Goal: Use online tool/utility

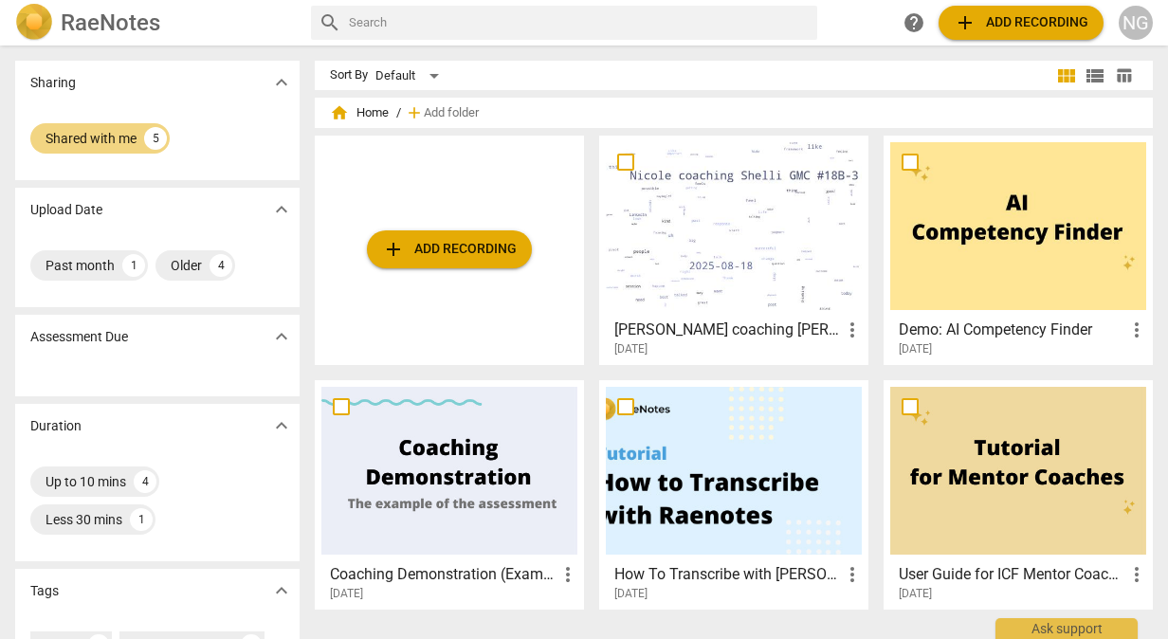
click at [282, 82] on span "expand_more" at bounding box center [281, 82] width 23 height 23
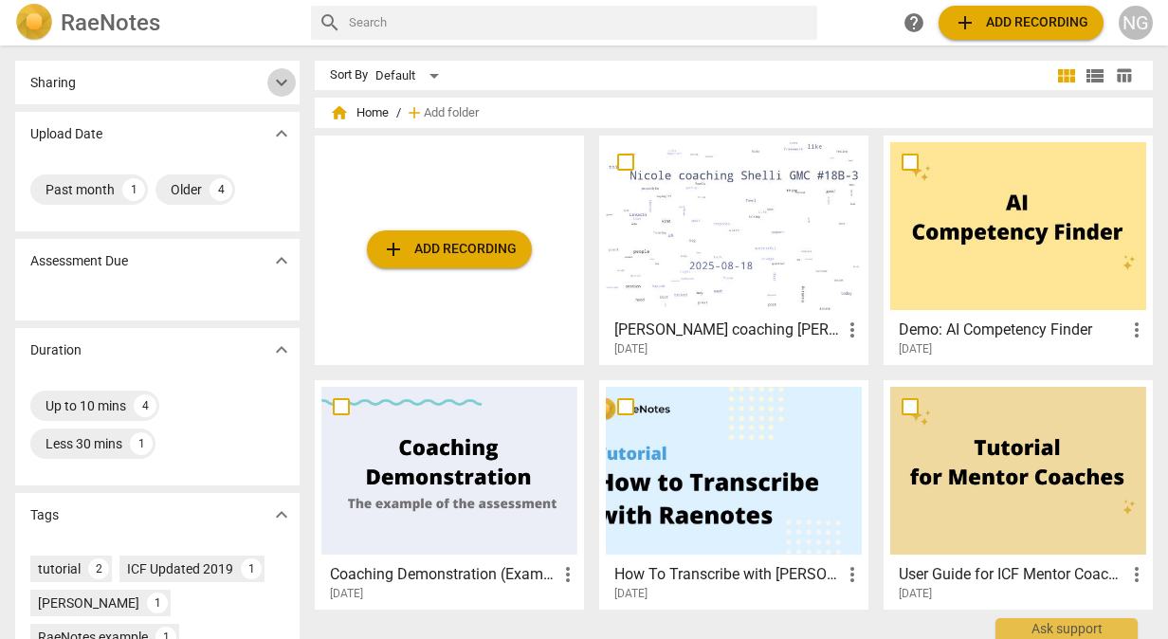
click at [282, 82] on span "expand_more" at bounding box center [281, 82] width 23 height 23
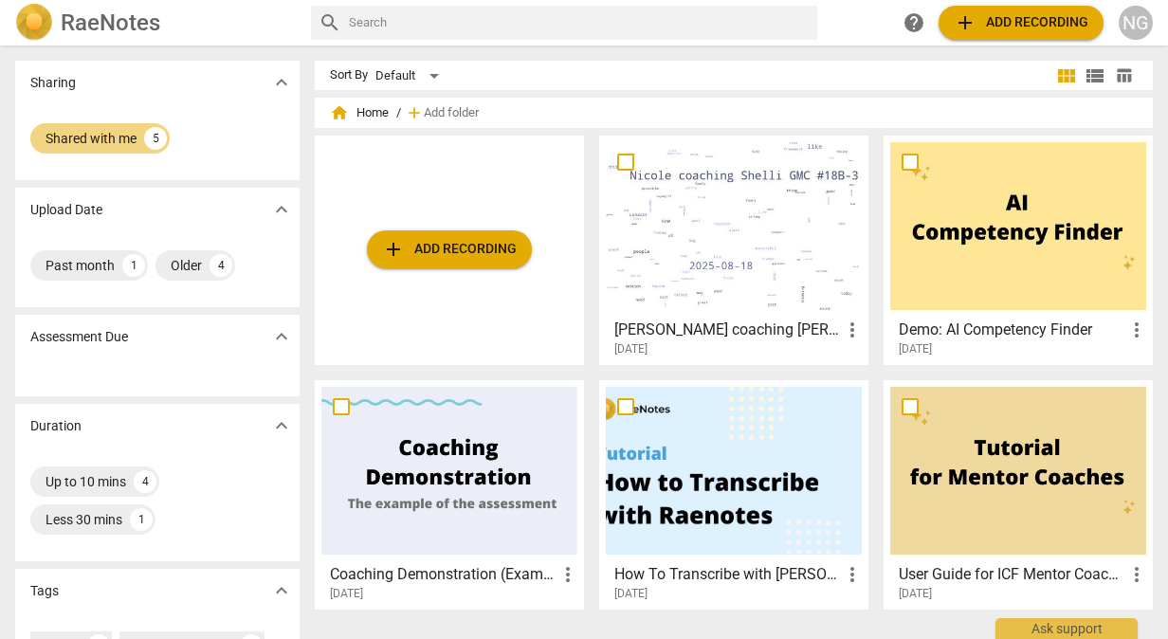
click at [85, 97] on div "Sharing expand_more" at bounding box center [157, 83] width 284 height 44
click at [1134, 15] on div "NG" at bounding box center [1135, 23] width 34 height 34
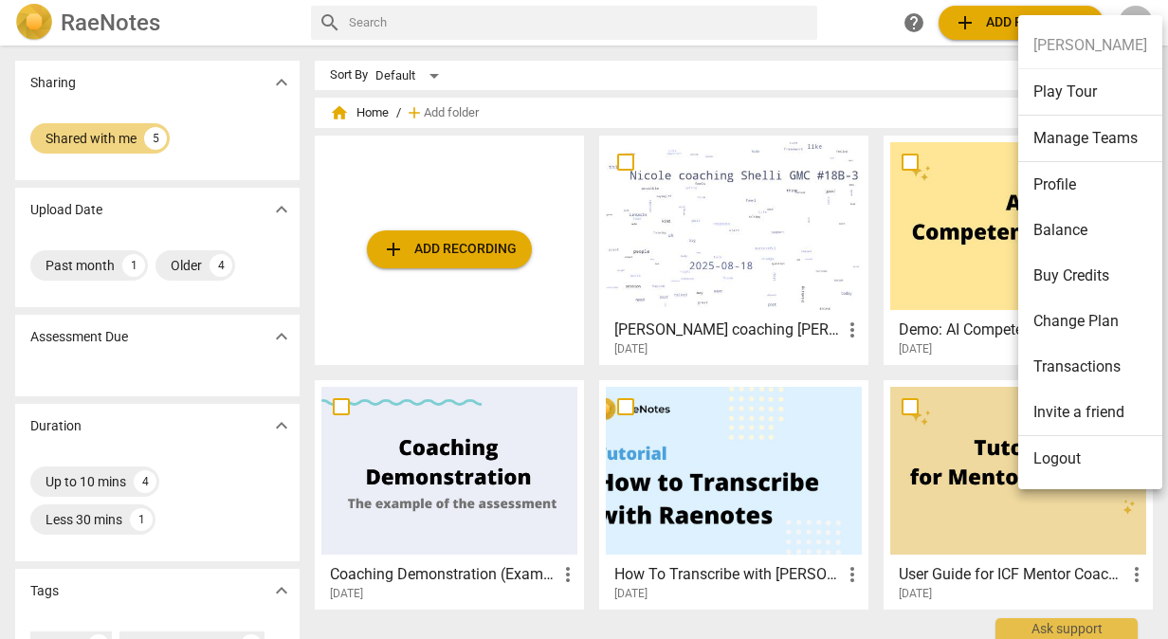
click at [113, 21] on div at bounding box center [584, 319] width 1168 height 639
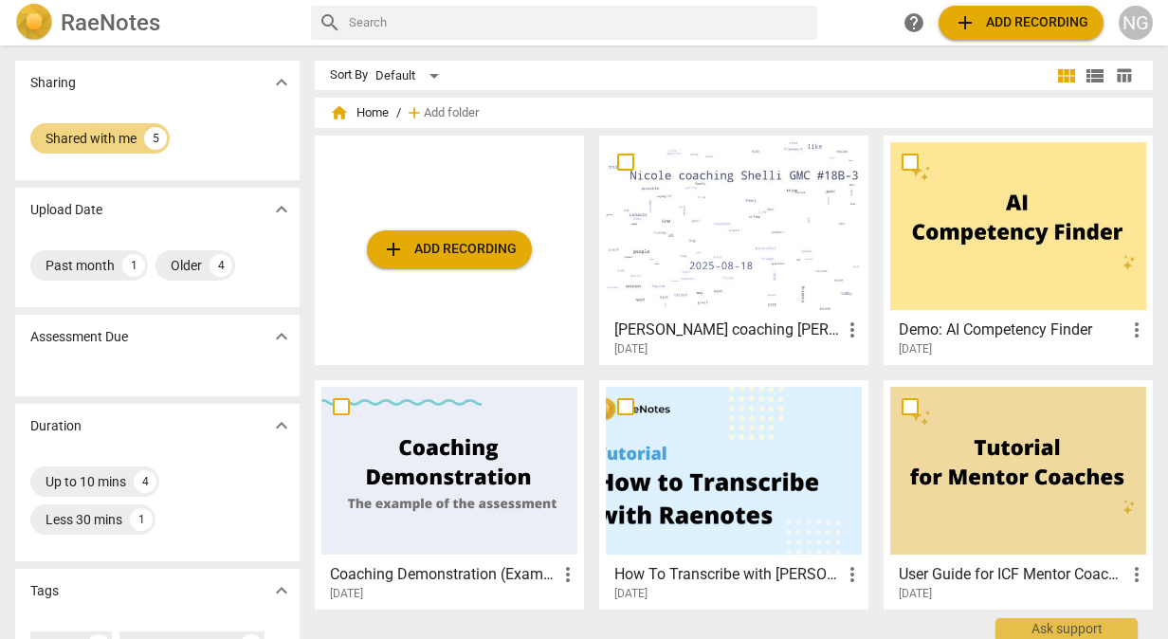
click at [346, 112] on span "home" at bounding box center [339, 112] width 19 height 19
click at [160, 138] on div "5" at bounding box center [155, 138] width 23 height 23
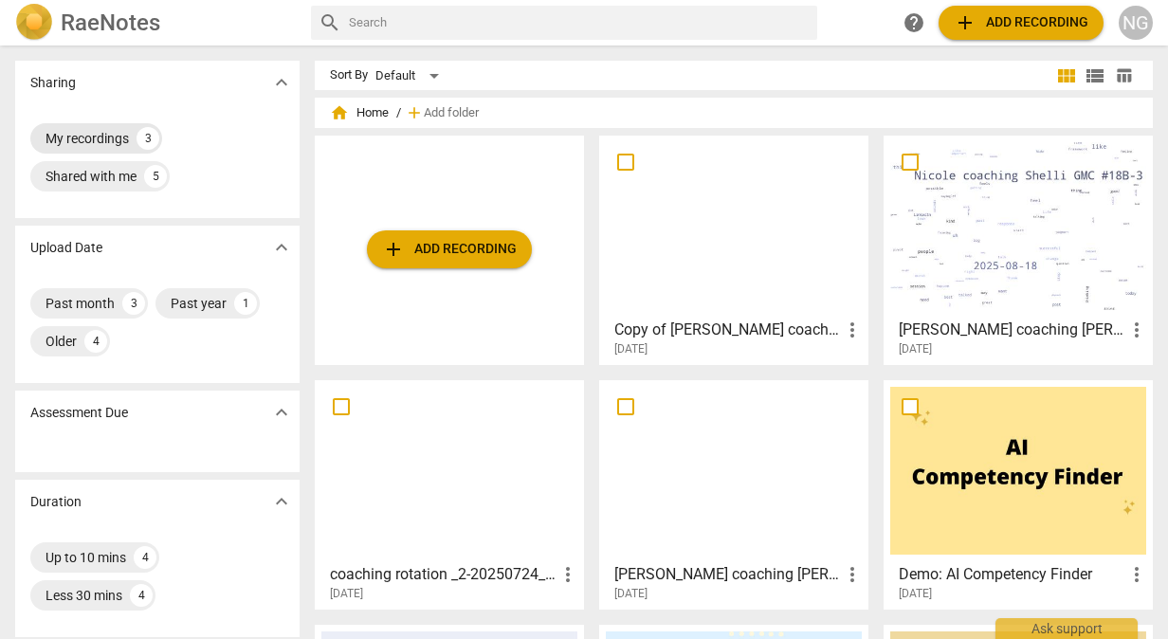
click at [93, 133] on div "My recordings" at bounding box center [86, 138] width 83 height 19
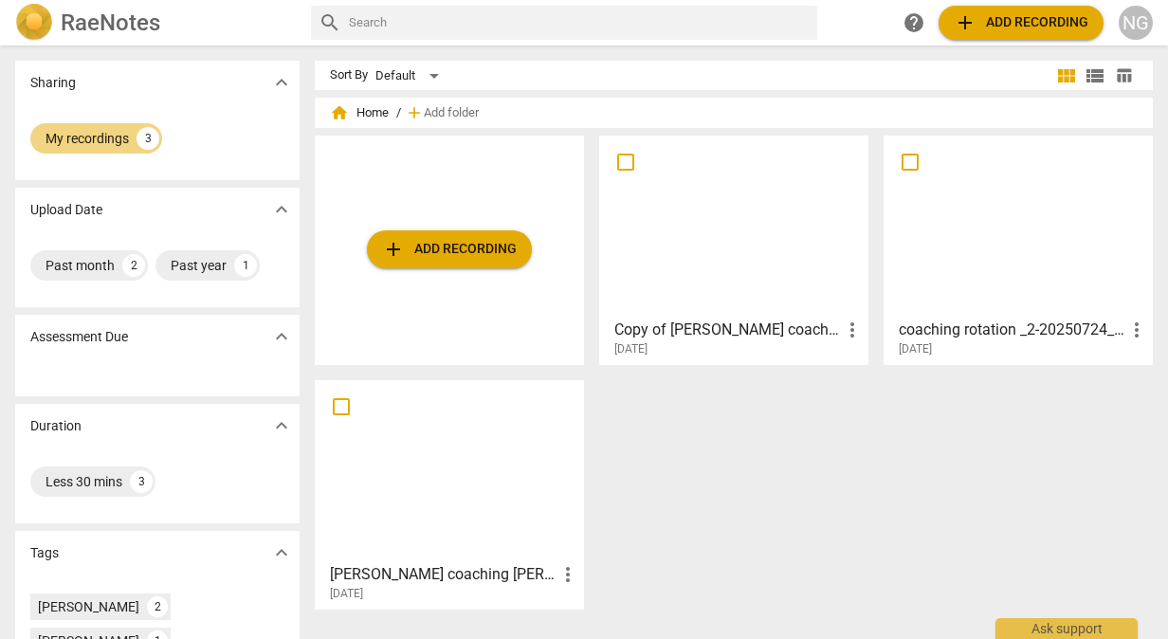
click at [728, 208] on div at bounding box center [734, 226] width 256 height 168
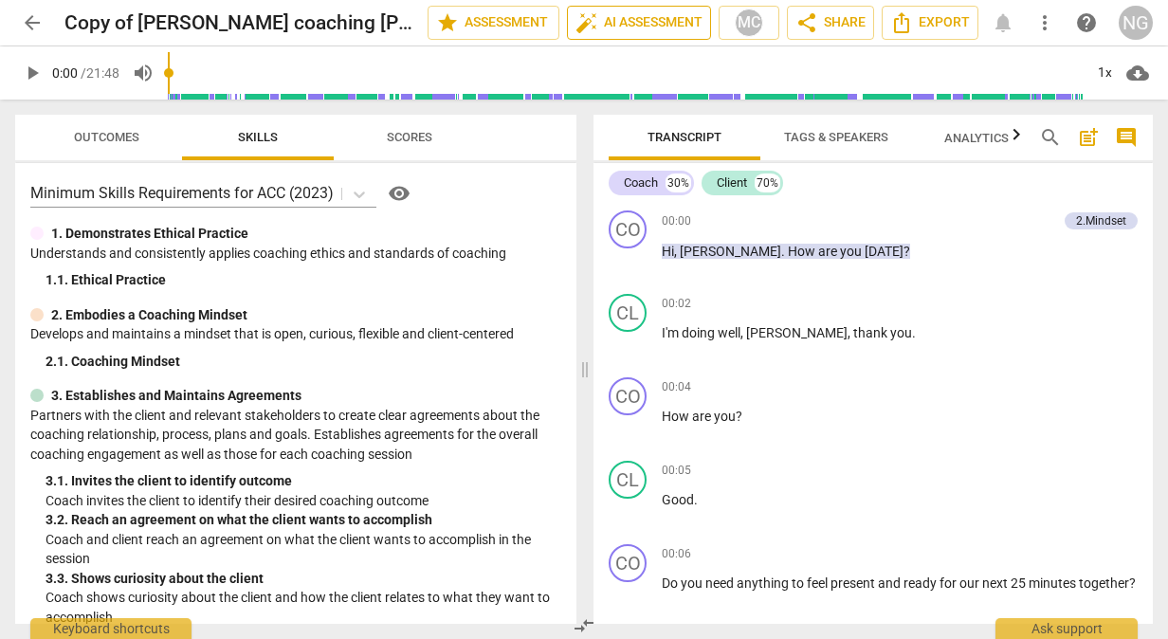
click at [624, 18] on span "auto_fix_high AI Assessment" at bounding box center [638, 22] width 127 height 23
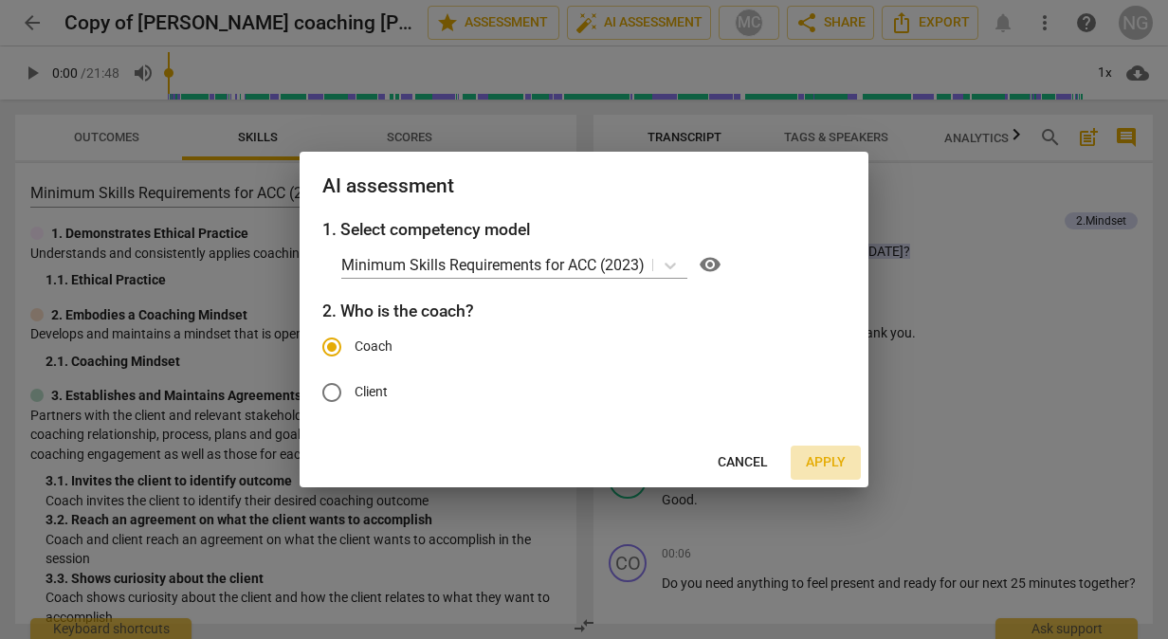
click at [809, 464] on span "Apply" at bounding box center [826, 462] width 40 height 19
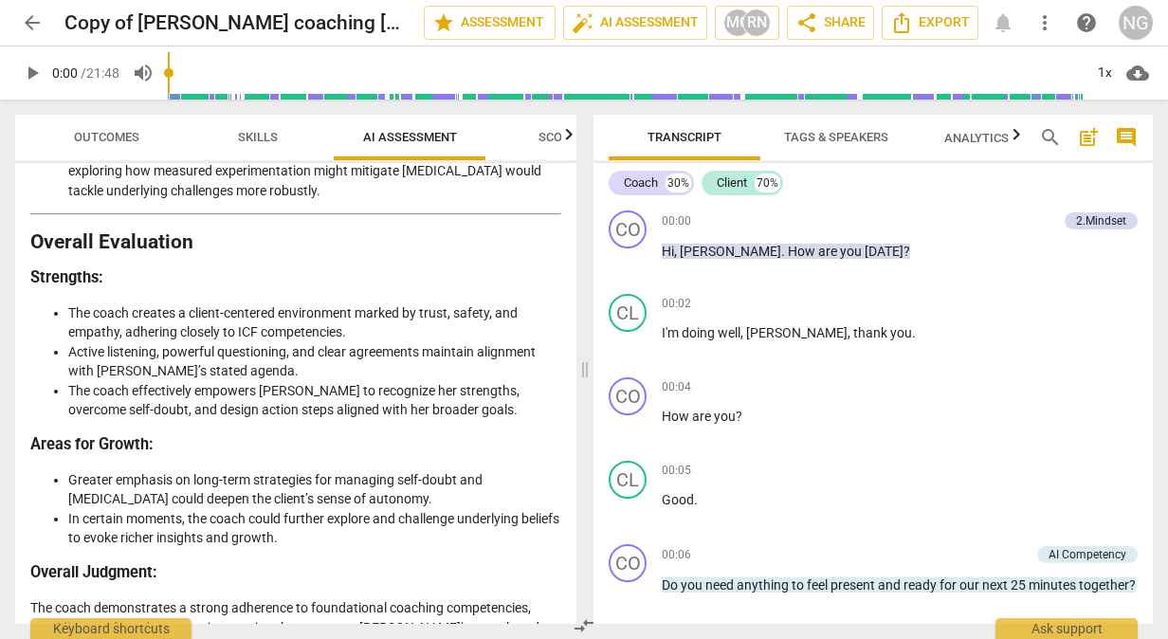
scroll to position [3917, 0]
